Goal: Task Accomplishment & Management: Manage account settings

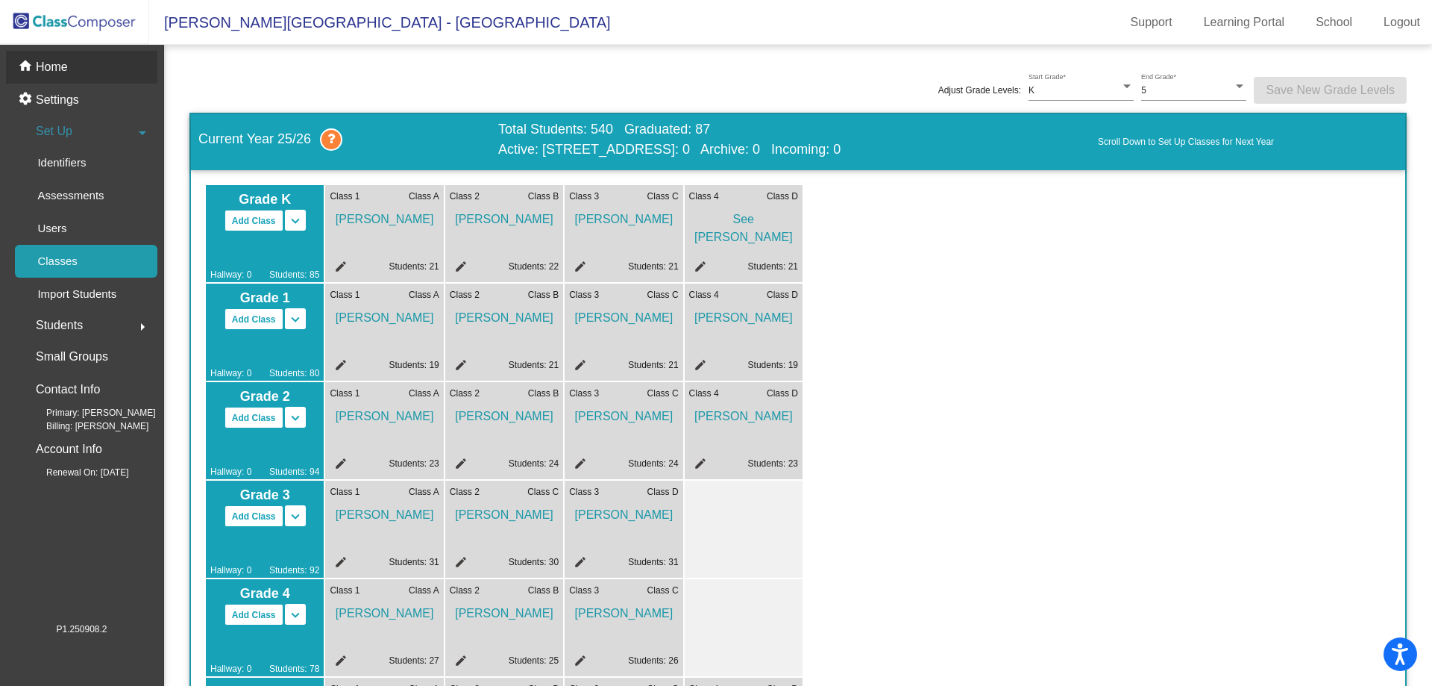
click at [107, 78] on div "home Home" at bounding box center [81, 67] width 151 height 33
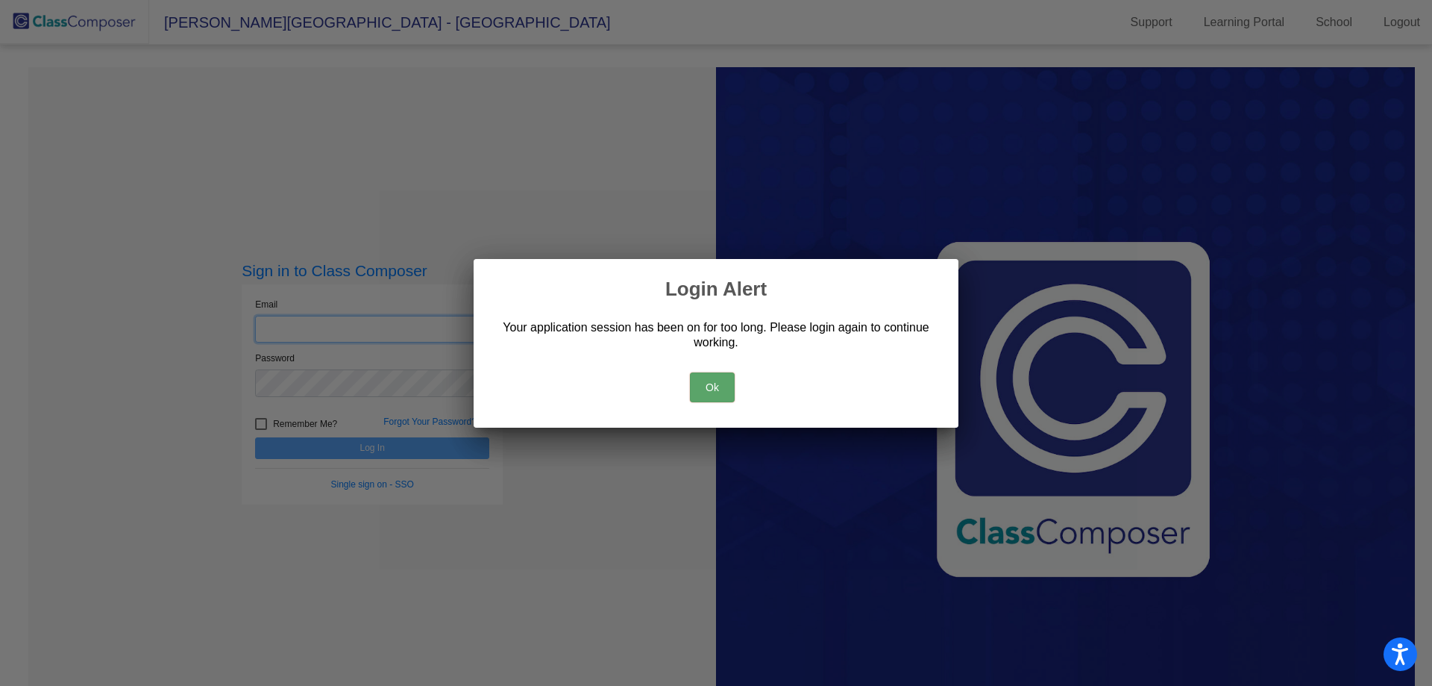
type input "[EMAIL_ADDRESS][DOMAIN_NAME]"
drag, startPoint x: 708, startPoint y: 391, endPoint x: 681, endPoint y: 391, distance: 26.9
click at [707, 391] on button "Ok" at bounding box center [712, 387] width 45 height 30
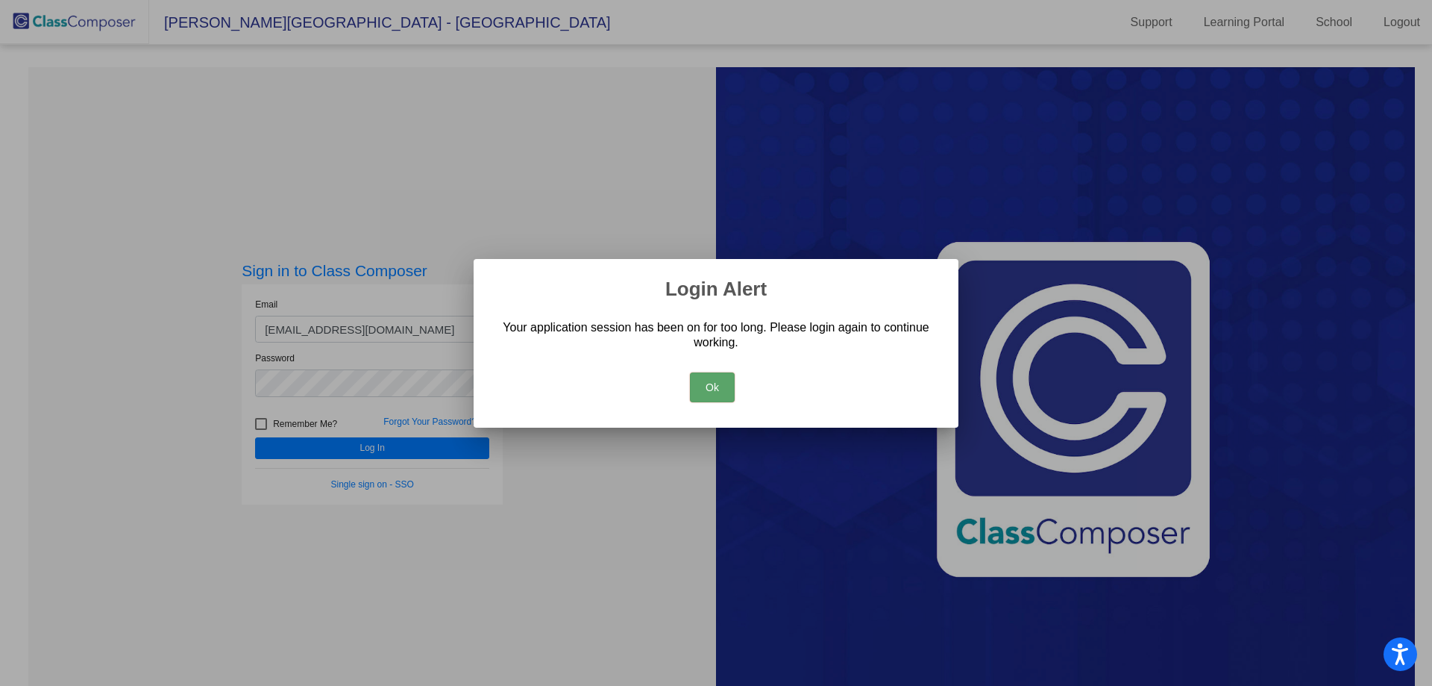
click at [692, 397] on button "Ok" at bounding box center [712, 387] width 45 height 30
click at [693, 396] on div "Sign in to Class Composer Email [EMAIL_ADDRESS][DOMAIN_NAME] Password Remember …" at bounding box center [372, 410] width 688 height 686
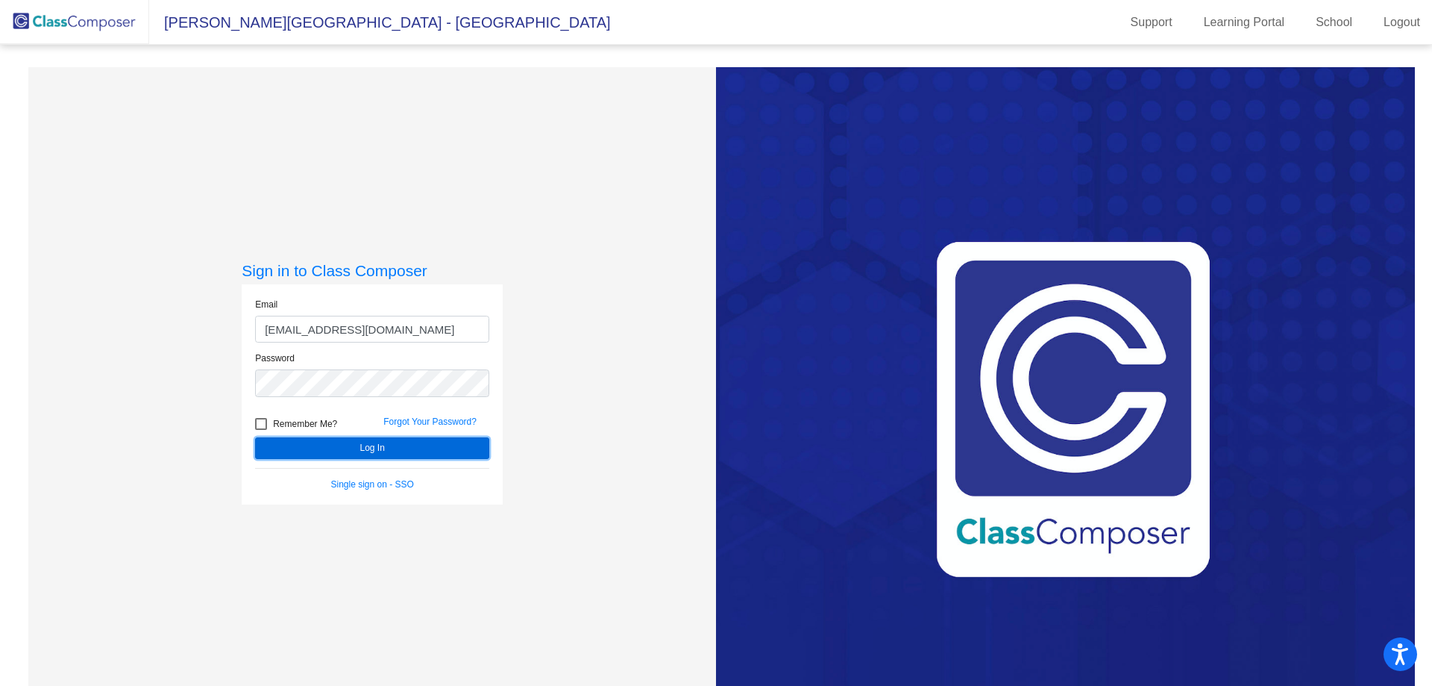
click at [436, 450] on button "Log In" at bounding box center [372, 448] width 234 height 22
